Goal: Information Seeking & Learning: Find specific page/section

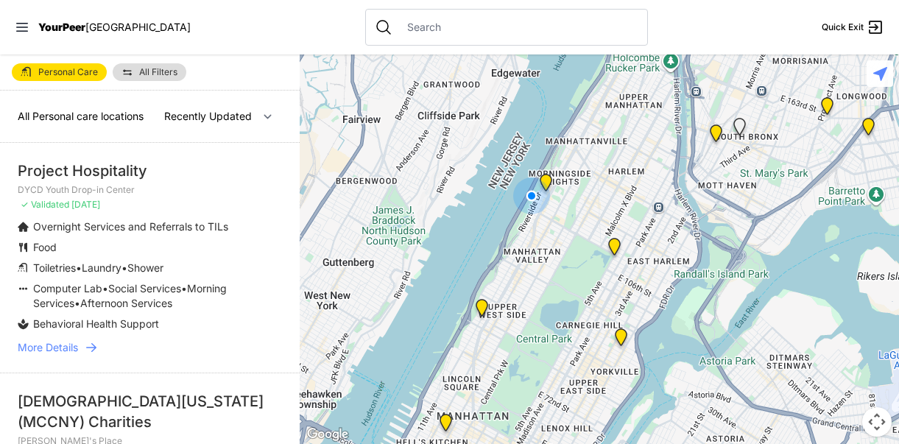
select select "nearby"
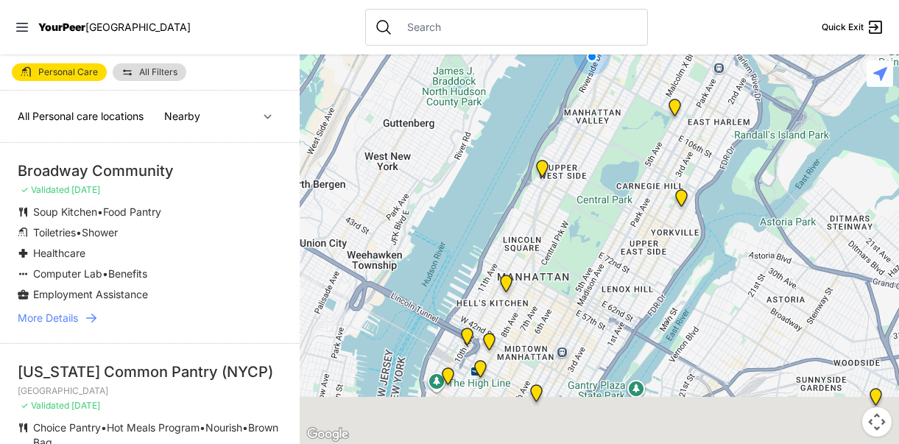
drag, startPoint x: 608, startPoint y: 296, endPoint x: 671, endPoint y: 150, distance: 158.6
click at [671, 150] on div at bounding box center [599, 248] width 599 height 389
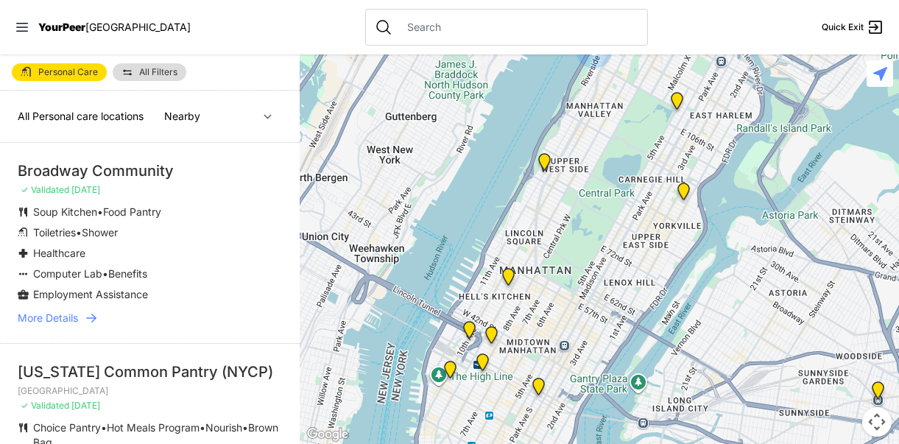
click at [481, 364] on img "Antonio Olivieri Drop-in Center" at bounding box center [482, 365] width 18 height 24
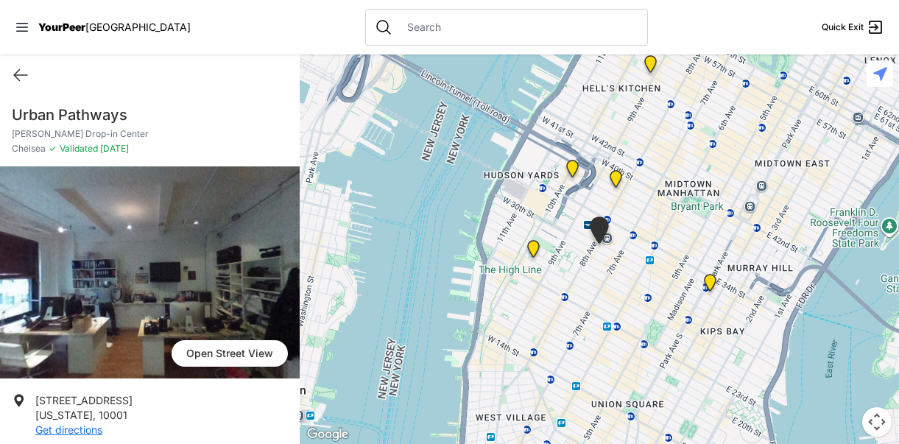
click at [216, 271] on img at bounding box center [150, 272] width 300 height 212
drag, startPoint x: 138, startPoint y: 113, endPoint x: 7, endPoint y: 114, distance: 130.3
click at [7, 113] on div "Urban Pathways [PERSON_NAME] Drop-in Center [GEOGRAPHIC_DATA] ✓ Validated [DATE]" at bounding box center [150, 136] width 300 height 62
copy h1 "Urban Pathways"
click at [18, 70] on icon at bounding box center [21, 75] width 18 height 18
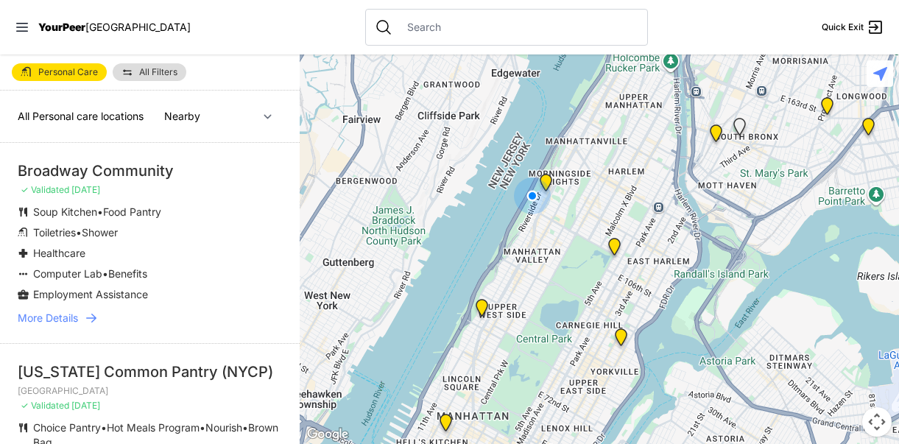
click at [68, 115] on span "All Personal care locations" at bounding box center [81, 116] width 126 height 13
click at [46, 119] on span "All Personal care locations" at bounding box center [81, 116] width 126 height 13
click at [160, 66] on link "All Filters" at bounding box center [150, 72] width 74 height 18
click at [153, 74] on span "All Filters" at bounding box center [158, 72] width 38 height 9
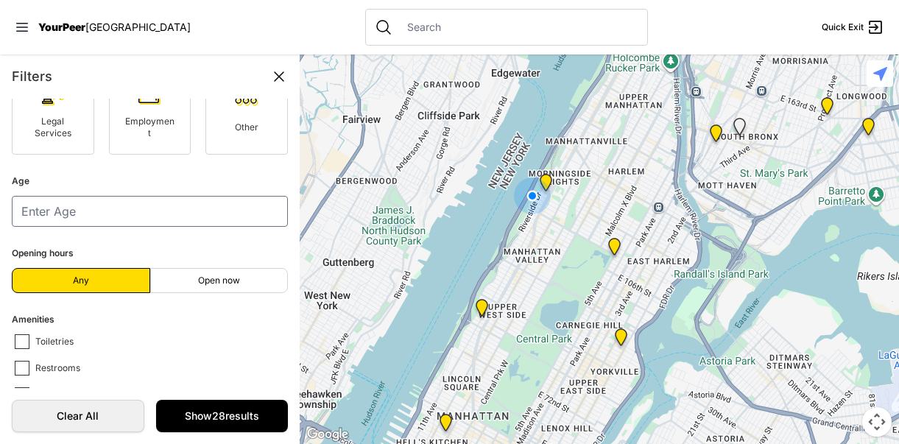
scroll to position [290, 0]
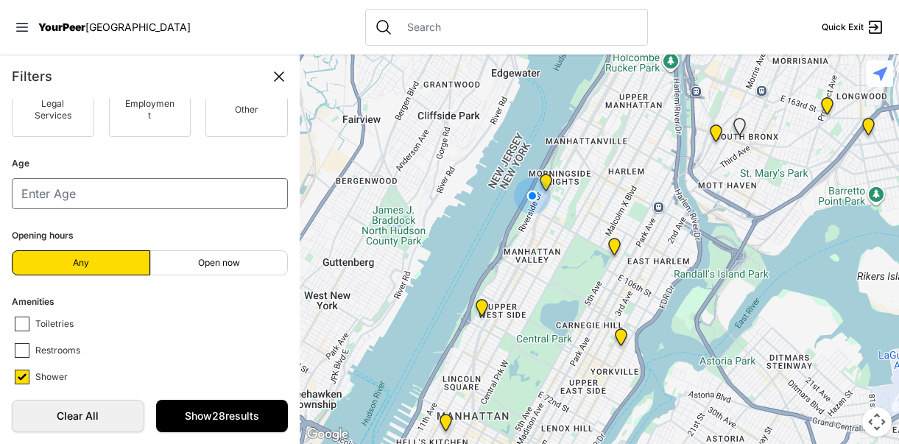
click at [213, 266] on span "Open now" at bounding box center [219, 263] width 42 height 12
click at [219, 264] on input "Open now" at bounding box center [219, 263] width 1 height 1
radio input "true"
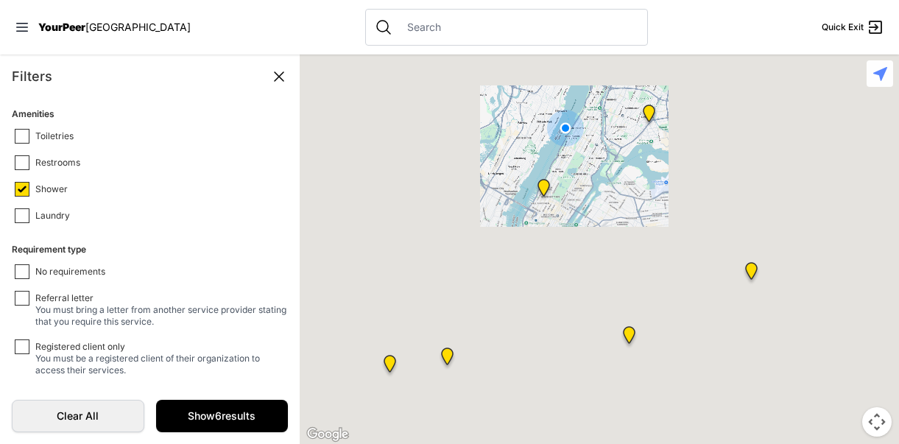
scroll to position [481, 0]
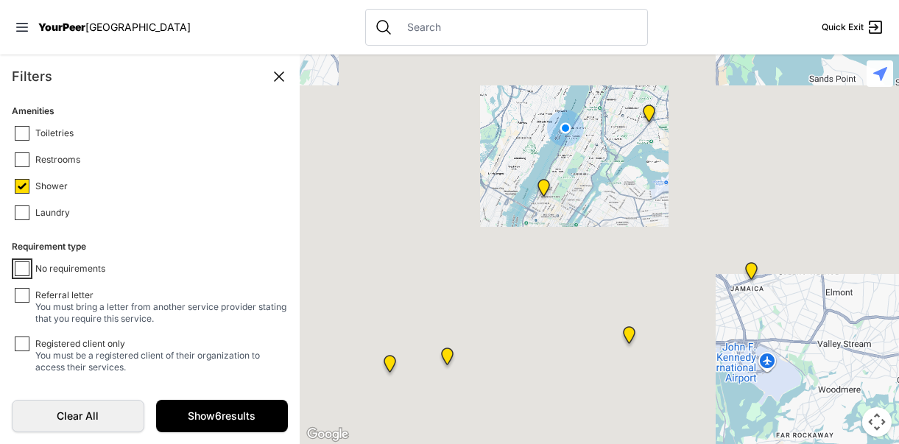
click at [26, 264] on input "No requirements" at bounding box center [22, 268] width 15 height 15
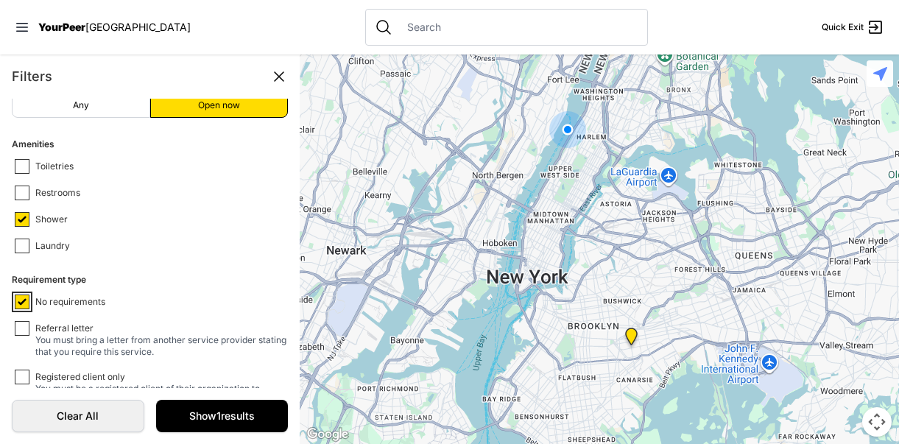
scroll to position [445, 0]
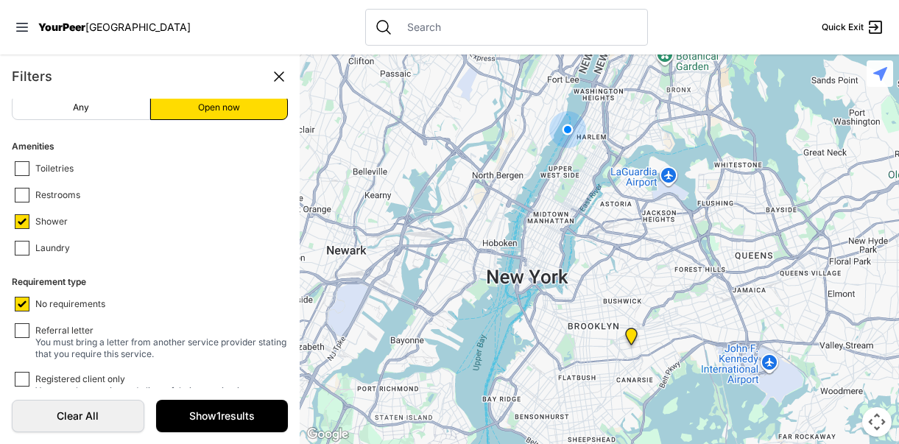
click at [49, 299] on span "No requirements" at bounding box center [70, 304] width 70 height 13
click at [29, 299] on input "No requirements" at bounding box center [22, 304] width 15 height 15
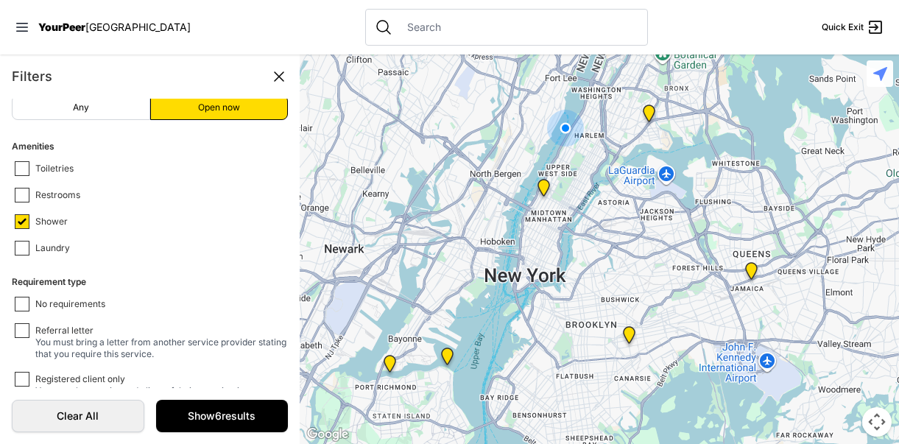
click at [46, 301] on span "No requirements" at bounding box center [70, 304] width 70 height 13
click at [29, 301] on input "No requirements" at bounding box center [22, 304] width 15 height 15
checkbox input "true"
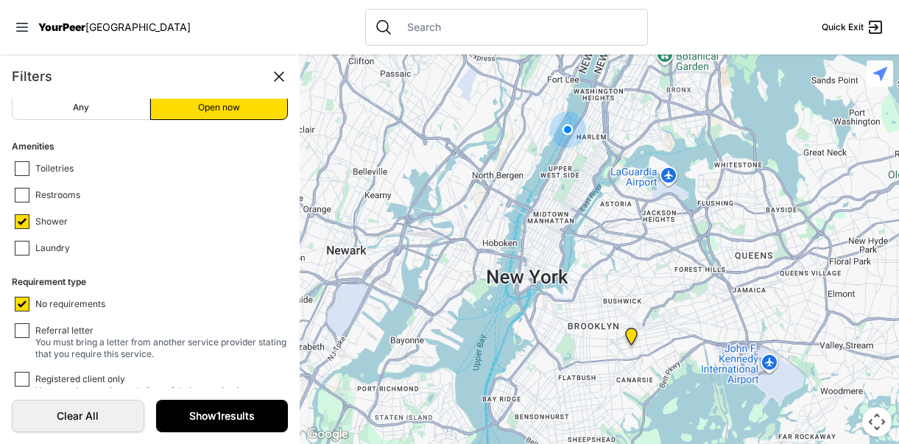
click at [230, 415] on link "Show 1 results" at bounding box center [222, 416] width 132 height 32
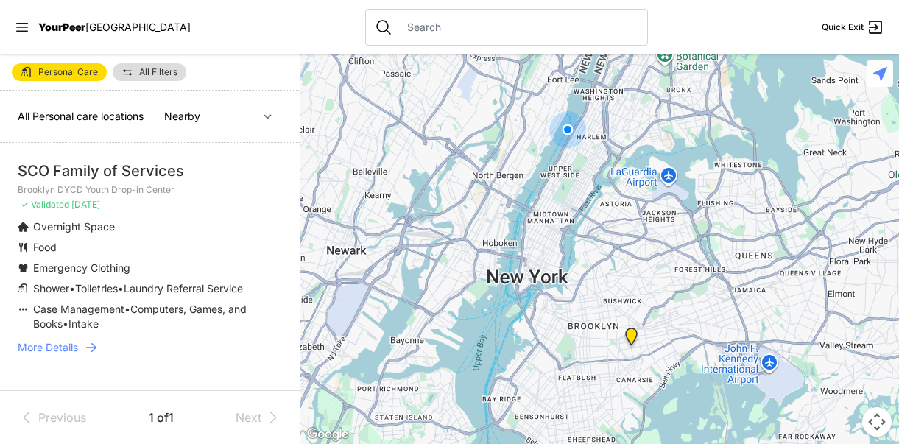
click at [66, 346] on span "More Details" at bounding box center [48, 347] width 60 height 15
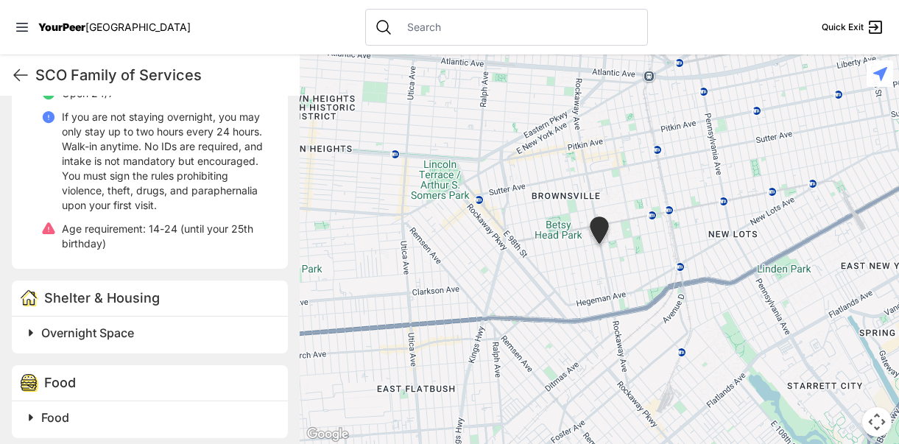
scroll to position [854, 0]
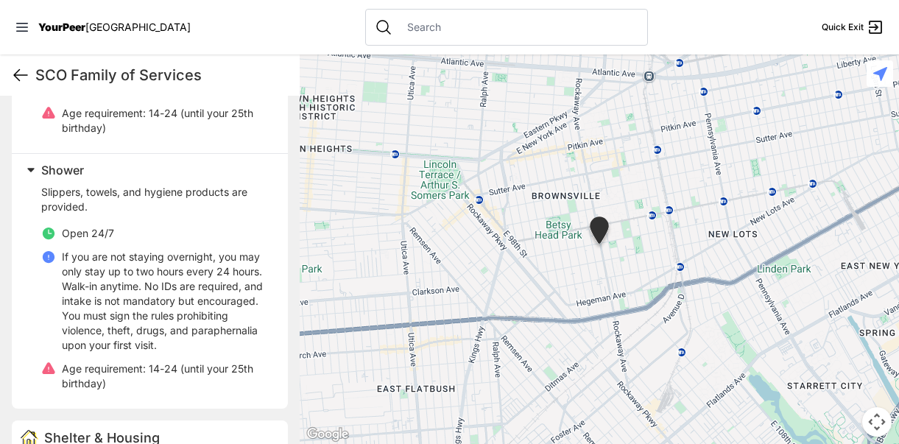
click at [24, 74] on icon at bounding box center [21, 75] width 18 height 18
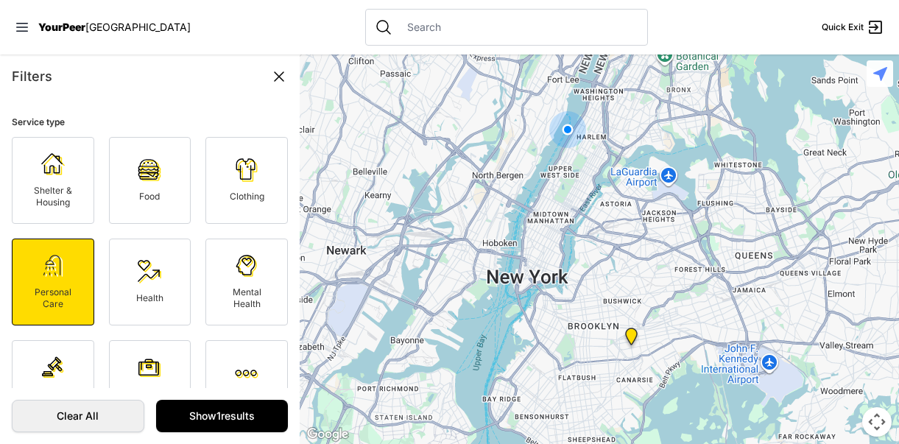
checkbox input "false"
